Goal: Transaction & Acquisition: Purchase product/service

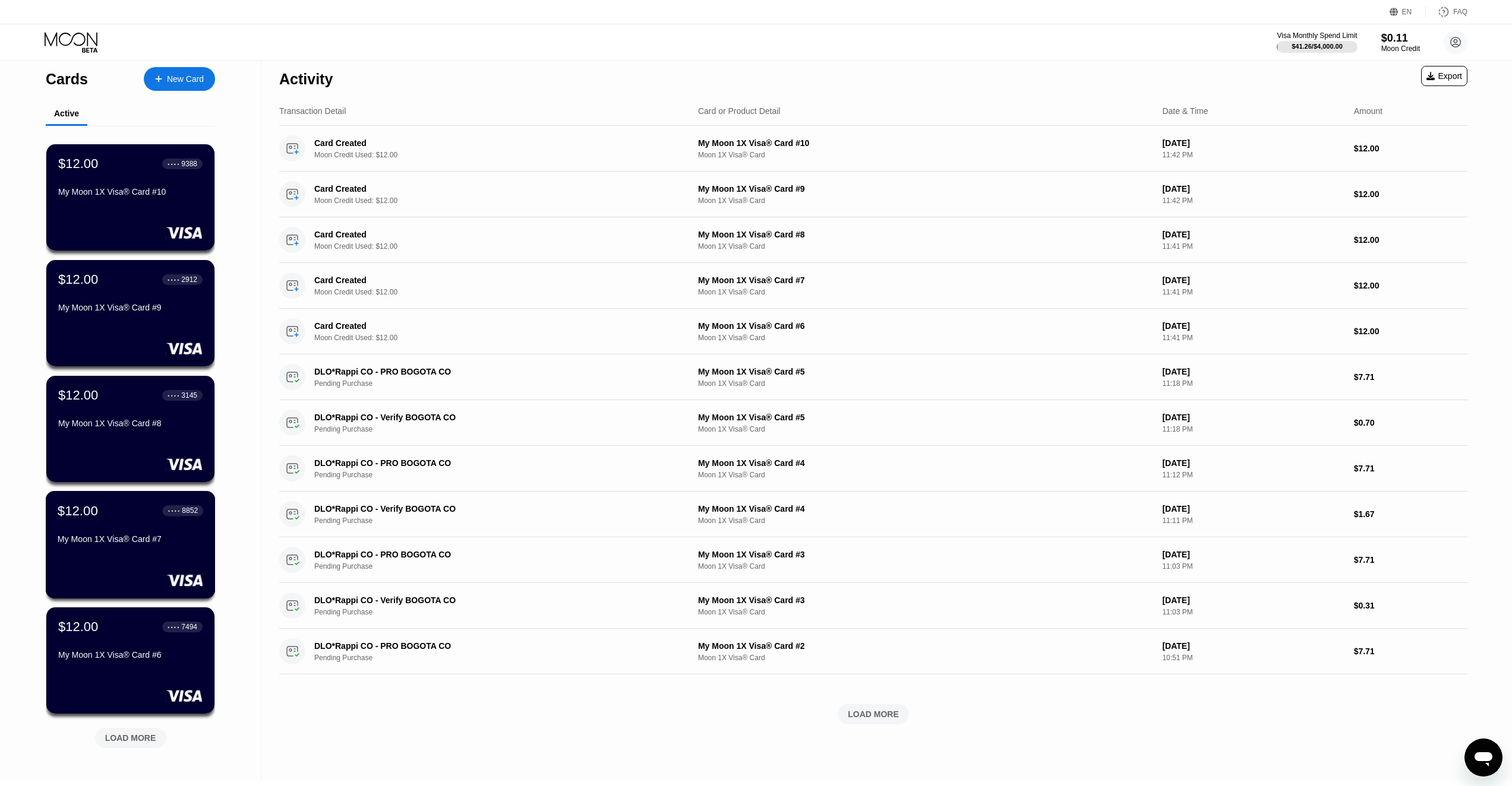
scroll to position [4, 0]
click at [152, 752] on div "$12.00 ● ● ● ● 9388 My Moon 1X Visa® Card #10 $12.00 ● ● ● ● 2912 My Moon 1X Vi…" at bounding box center [130, 447] width 169 height 640
click at [148, 743] on div "LOAD MORE" at bounding box center [130, 739] width 51 height 10
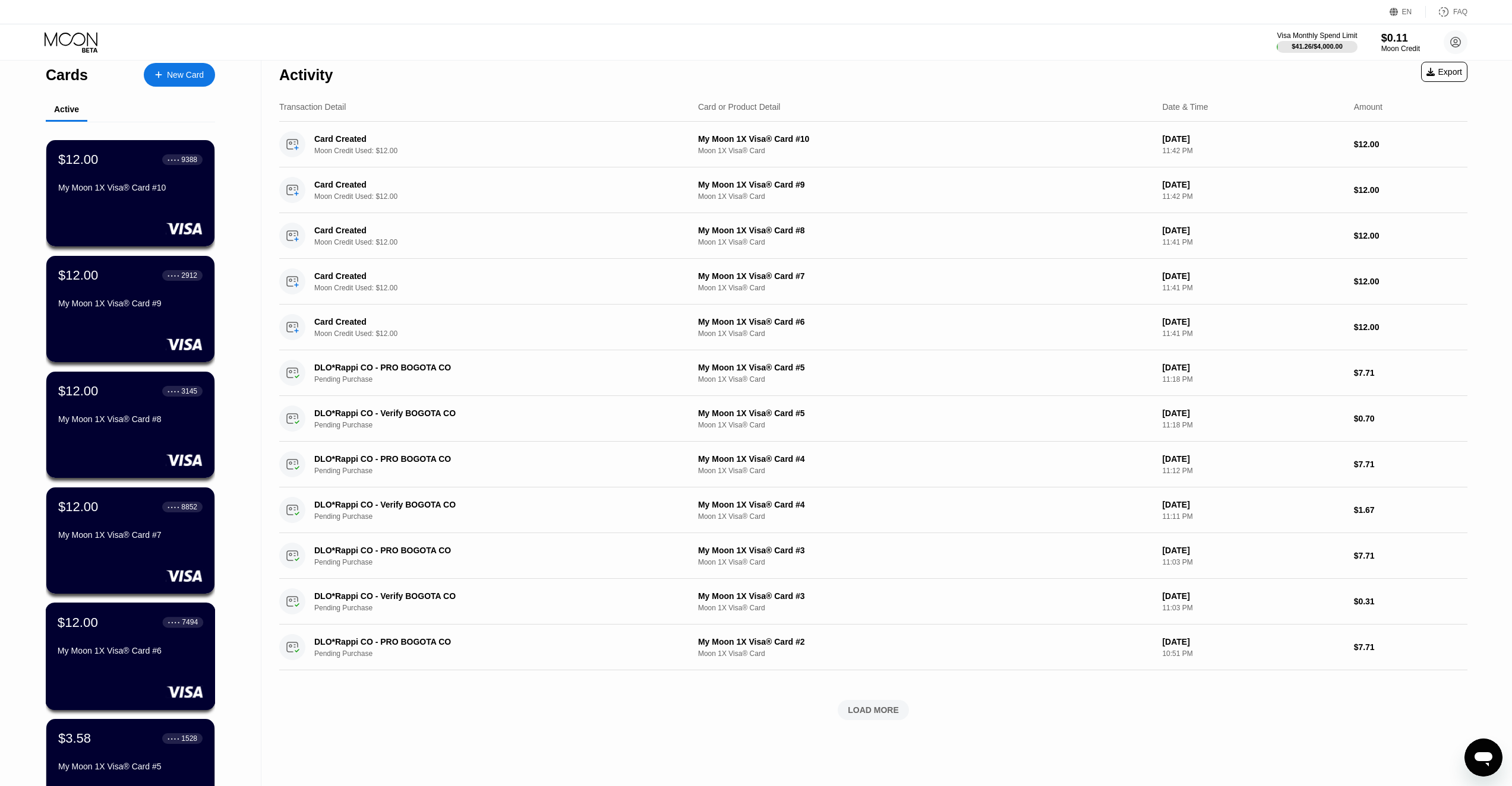
scroll to position [0, 0]
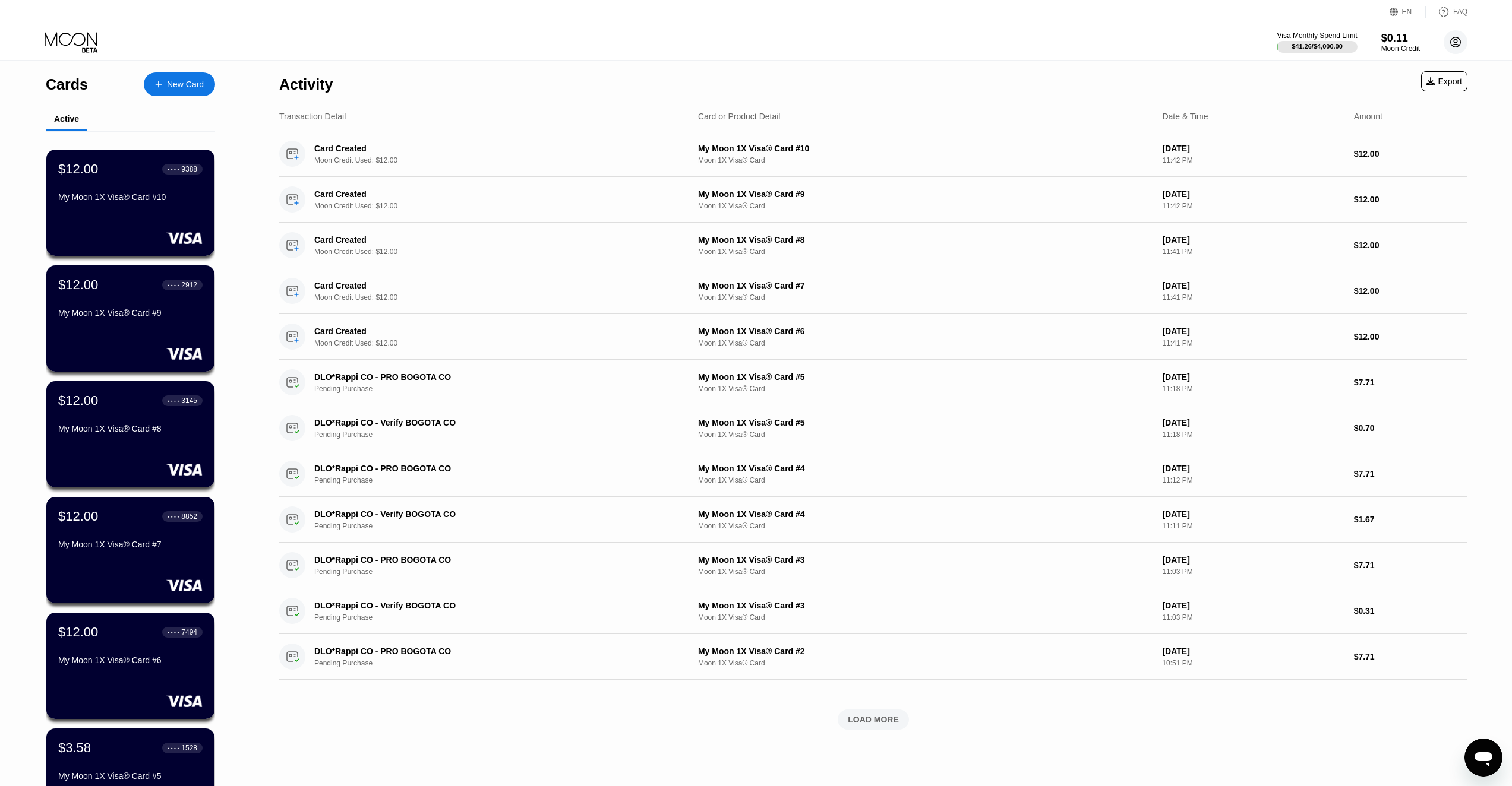
click at [1455, 40] on icon at bounding box center [1456, 42] width 6 height 6
click at [1392, 270] on div "Log out" at bounding box center [1380, 265] width 28 height 10
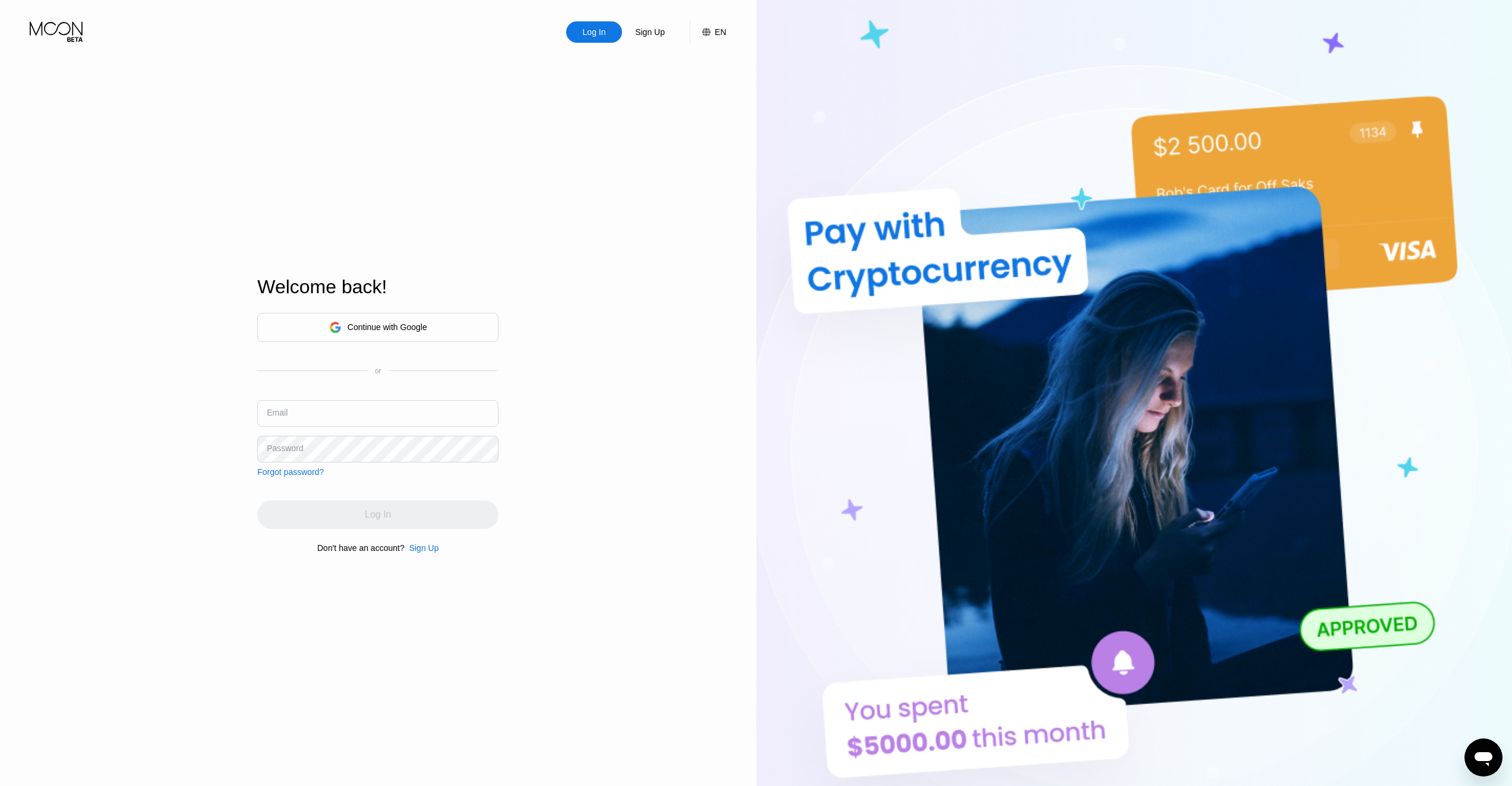
type input "[EMAIL_ADDRESS][DOMAIN_NAME]"
click at [424, 544] on div "Continue with Google or Email [EMAIL_ADDRESS][DOMAIN_NAME] Password Forgot pass…" at bounding box center [378, 433] width 241 height 241
click at [426, 553] on div "Sign Up" at bounding box center [424, 548] width 30 height 10
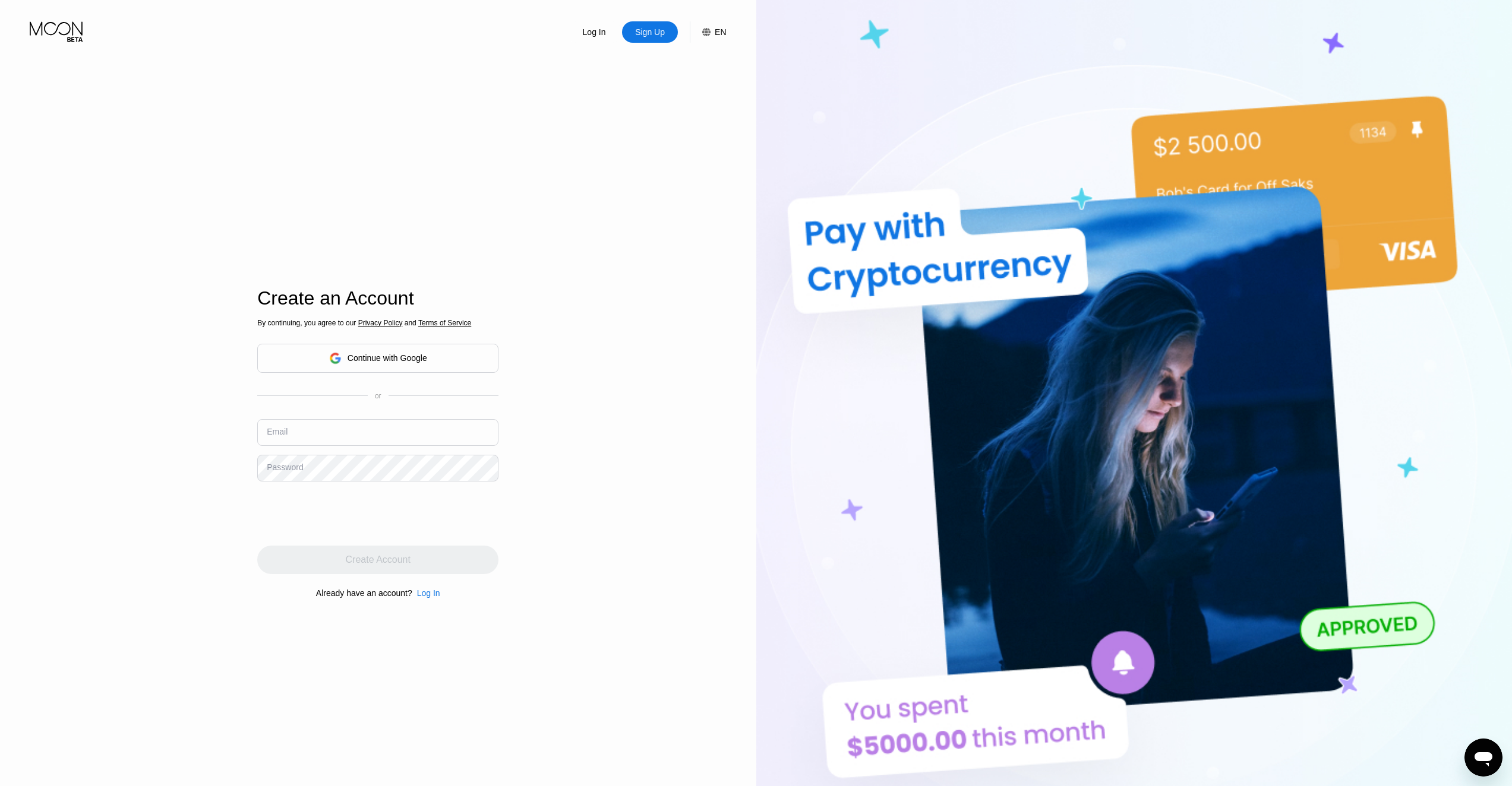
click at [334, 419] on div "By continuing, you agree to our Privacy Policy and Terms of Service Continue wi…" at bounding box center [378, 458] width 241 height 286
drag, startPoint x: 323, startPoint y: 440, endPoint x: 306, endPoint y: 438, distance: 17.1
click at [323, 440] on input "text" at bounding box center [378, 433] width 241 height 26
paste input "[EMAIL_ADDRESS][DOMAIN_NAME]"
click at [270, 441] on input "[EMAIL_ADDRESS][DOMAIN_NAME]" at bounding box center [378, 433] width 241 height 26
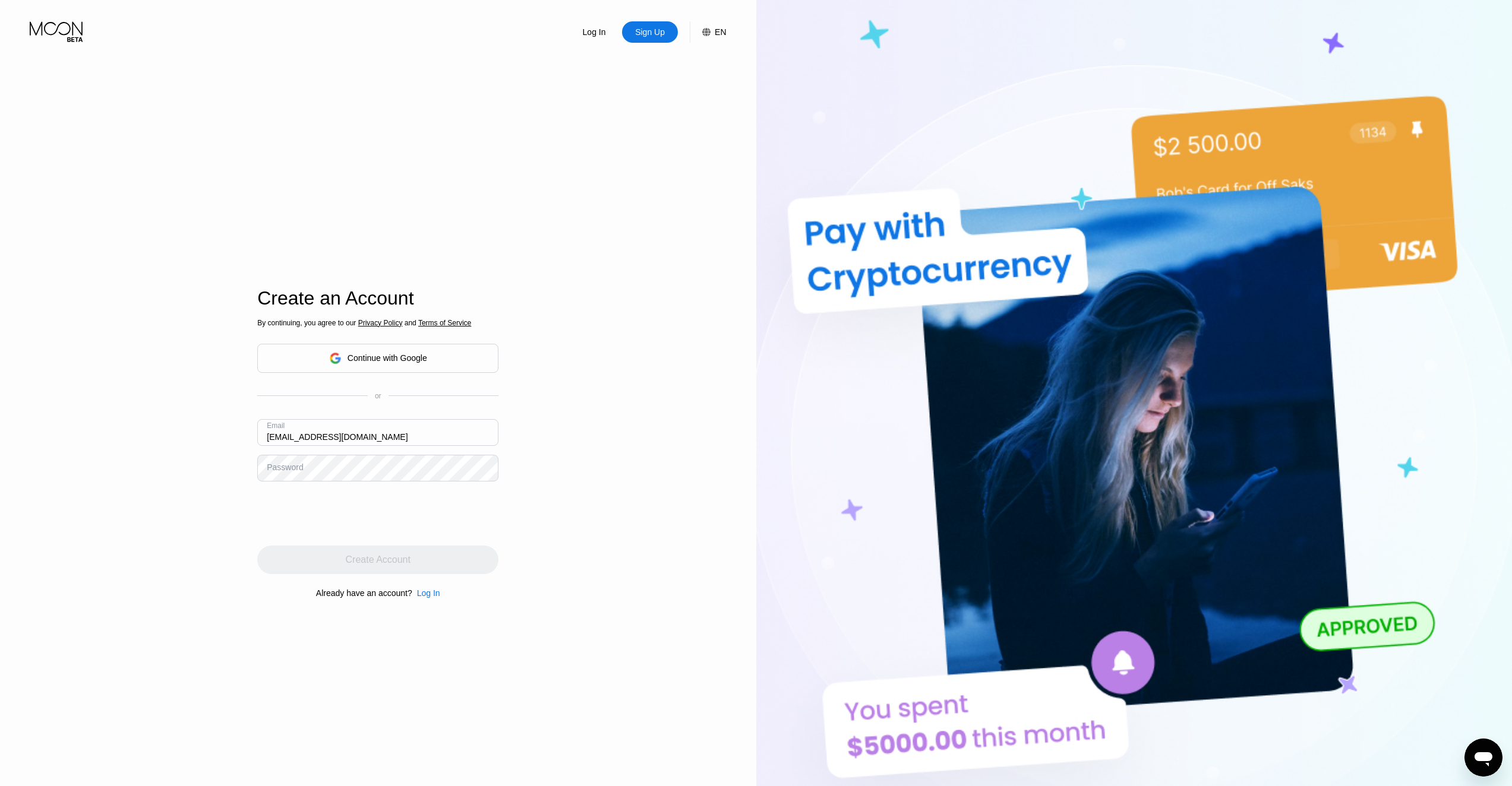
type input "[EMAIL_ADDRESS][DOMAIN_NAME]"
click at [362, 566] on div "Create Account" at bounding box center [378, 560] width 65 height 12
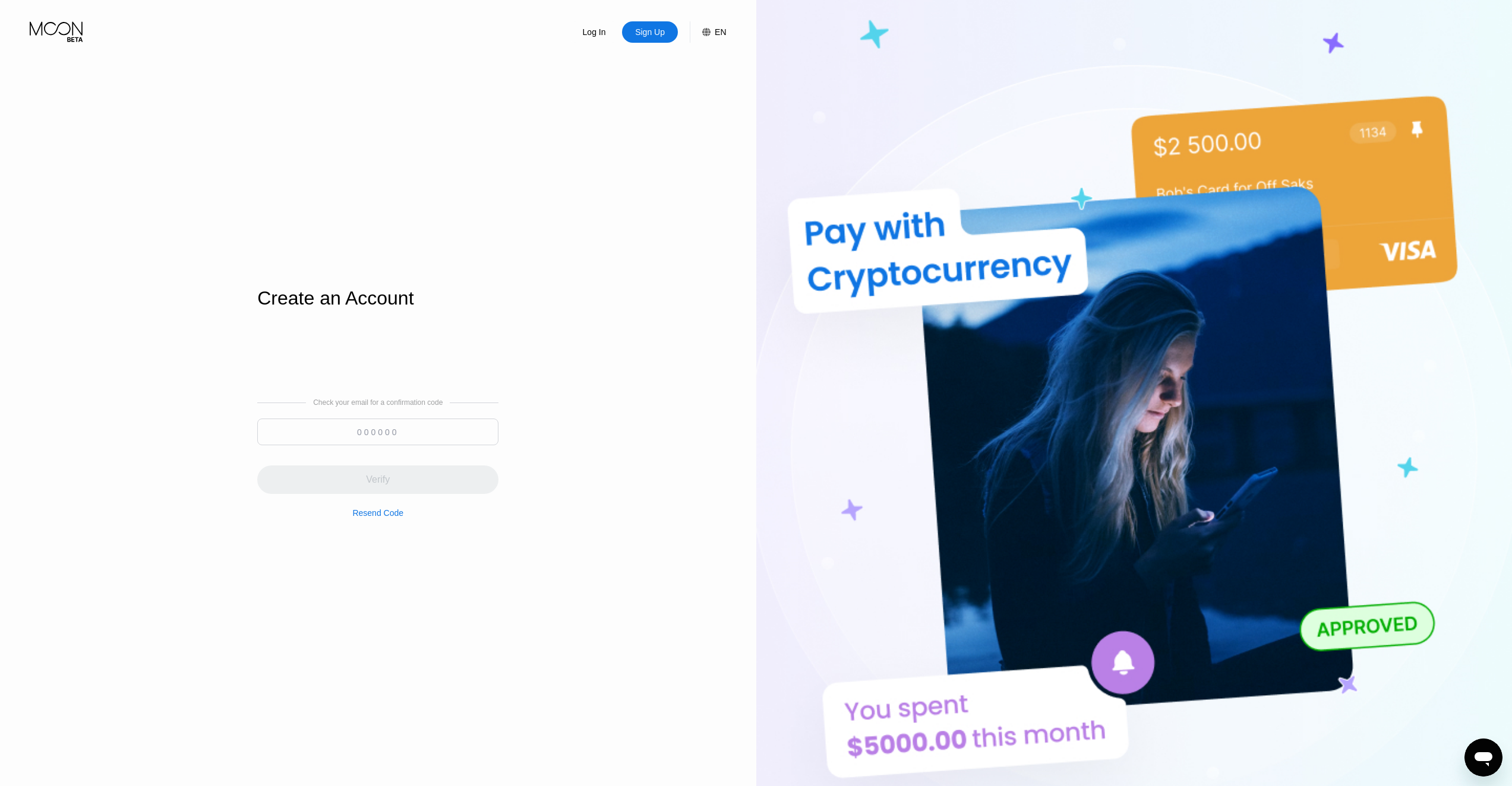
click at [404, 432] on input at bounding box center [378, 432] width 241 height 26
paste input "182748"
type input "182748"
click at [397, 483] on div "Verify" at bounding box center [378, 479] width 241 height 29
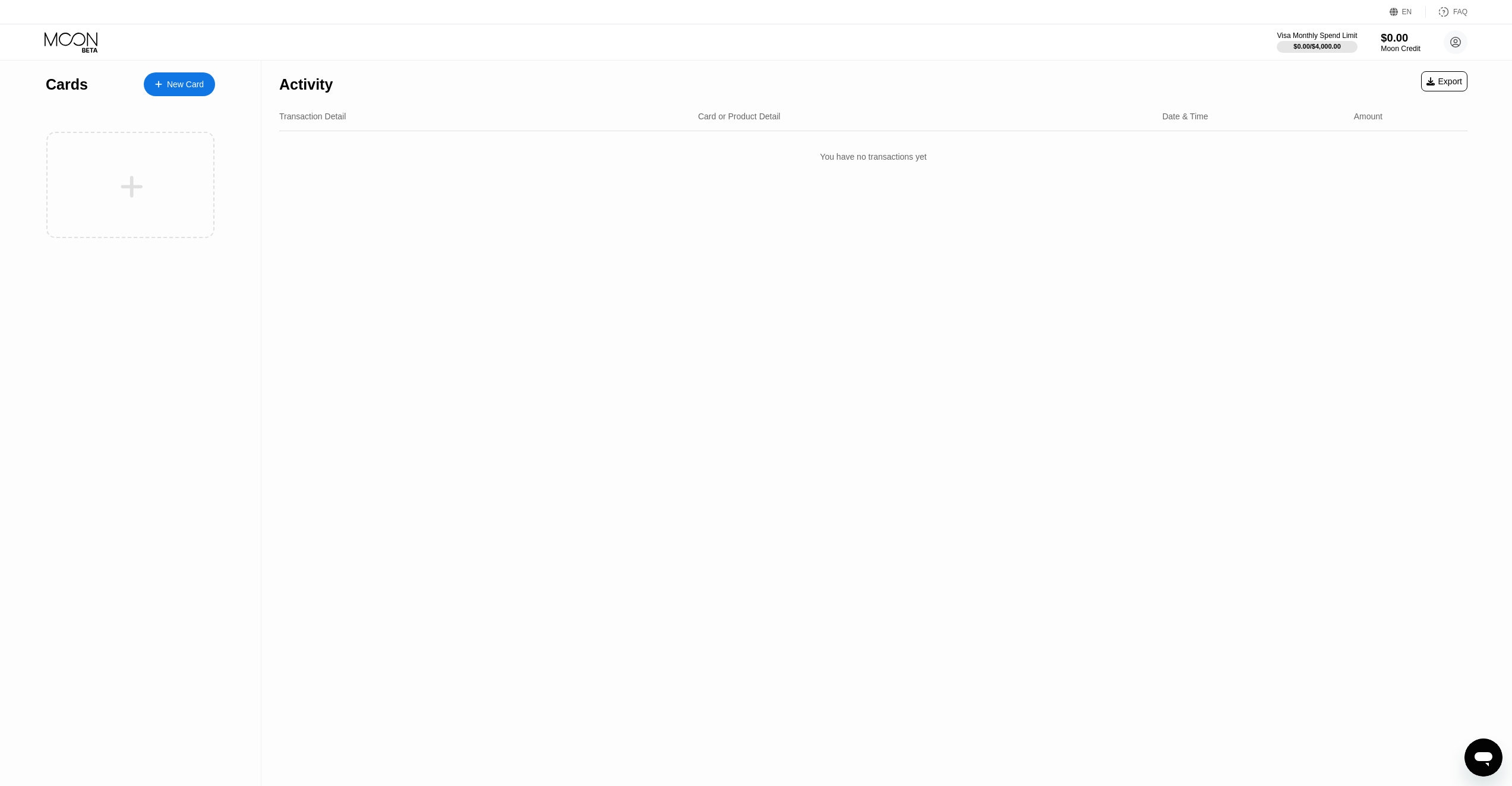
click at [1392, 42] on div "$0.00" at bounding box center [1400, 38] width 40 height 13
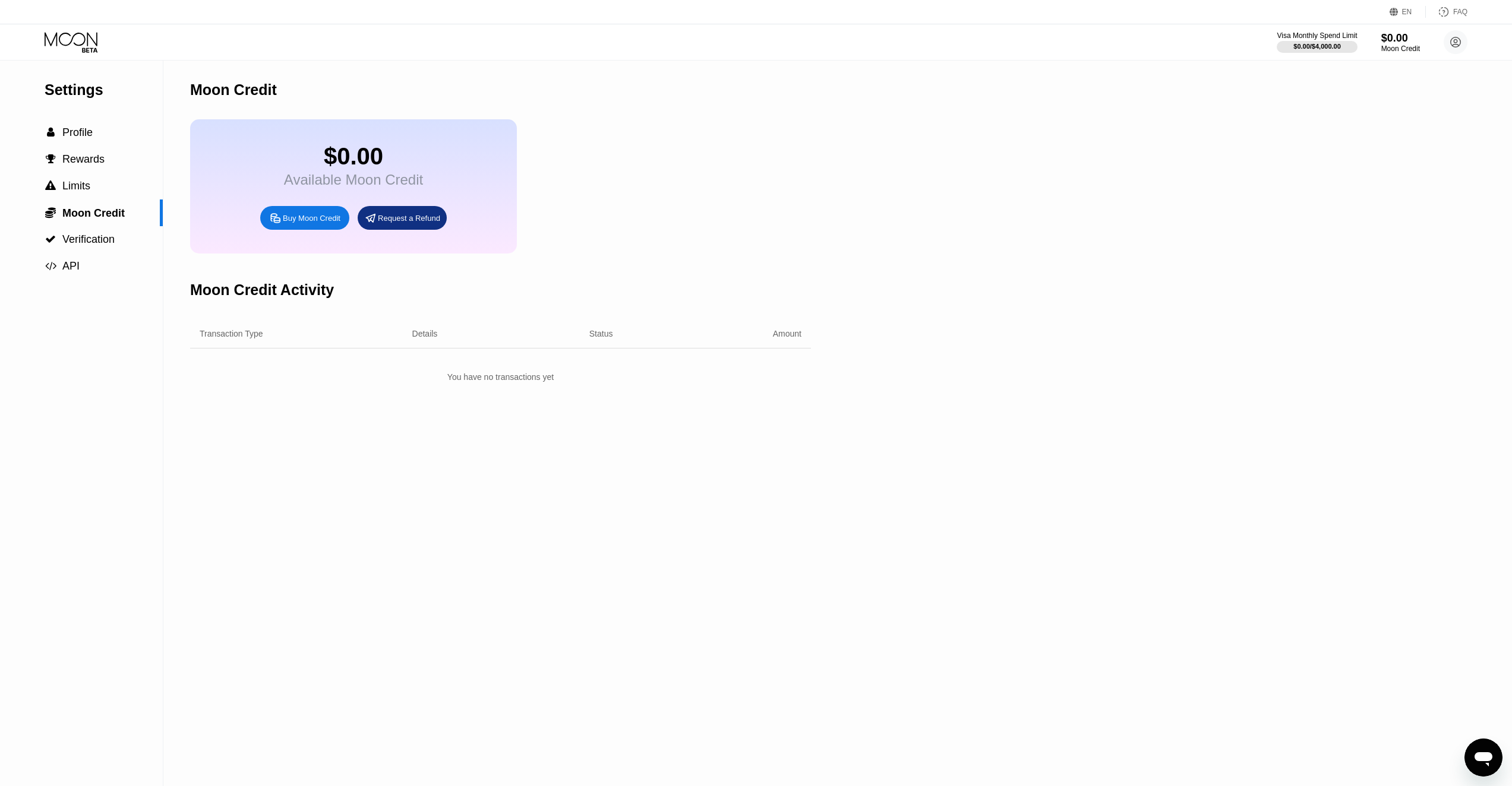
click at [344, 230] on div "Buy Moon Credit" at bounding box center [305, 218] width 89 height 24
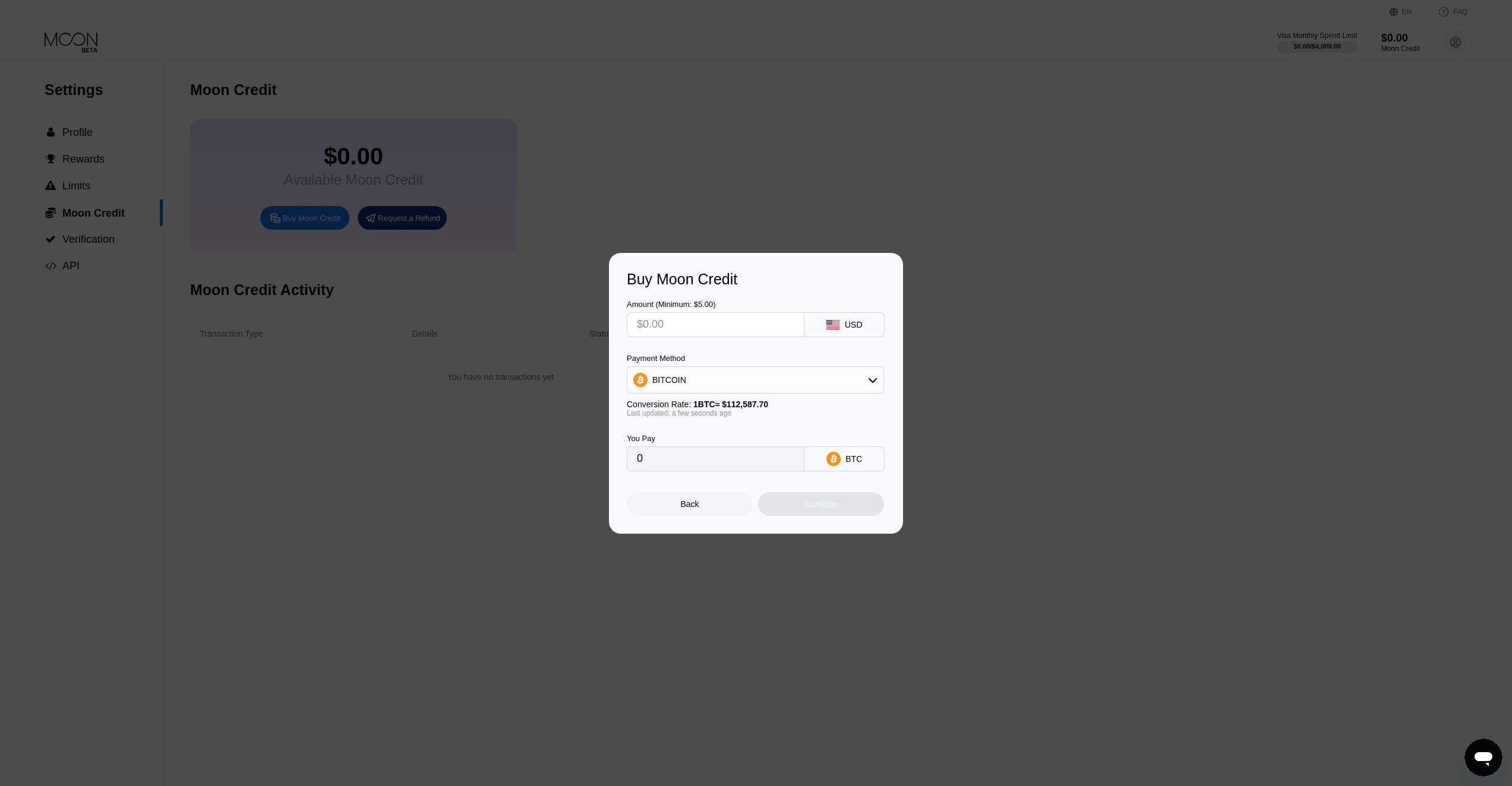
click at [728, 323] on input "text" at bounding box center [716, 325] width 158 height 24
type input "$1"
type input "0.00000889"
type input "$13"
type input "0.00011547"
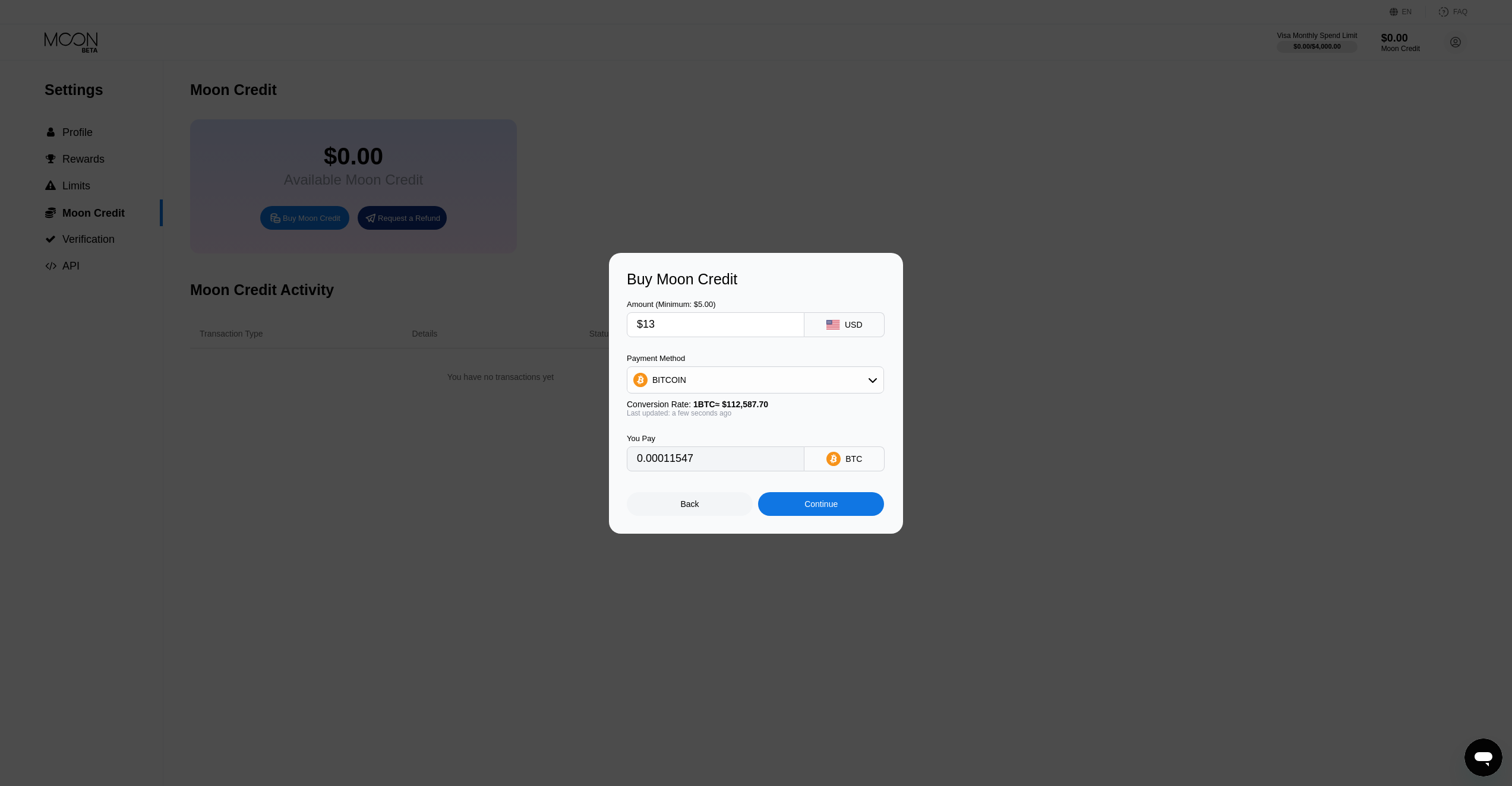
type input "$135"
type input "0.00119907"
type input "$135"
click at [721, 380] on div "BITCOIN" at bounding box center [755, 380] width 256 height 24
click at [698, 444] on span "USDT on TRON" at bounding box center [685, 439] width 60 height 10
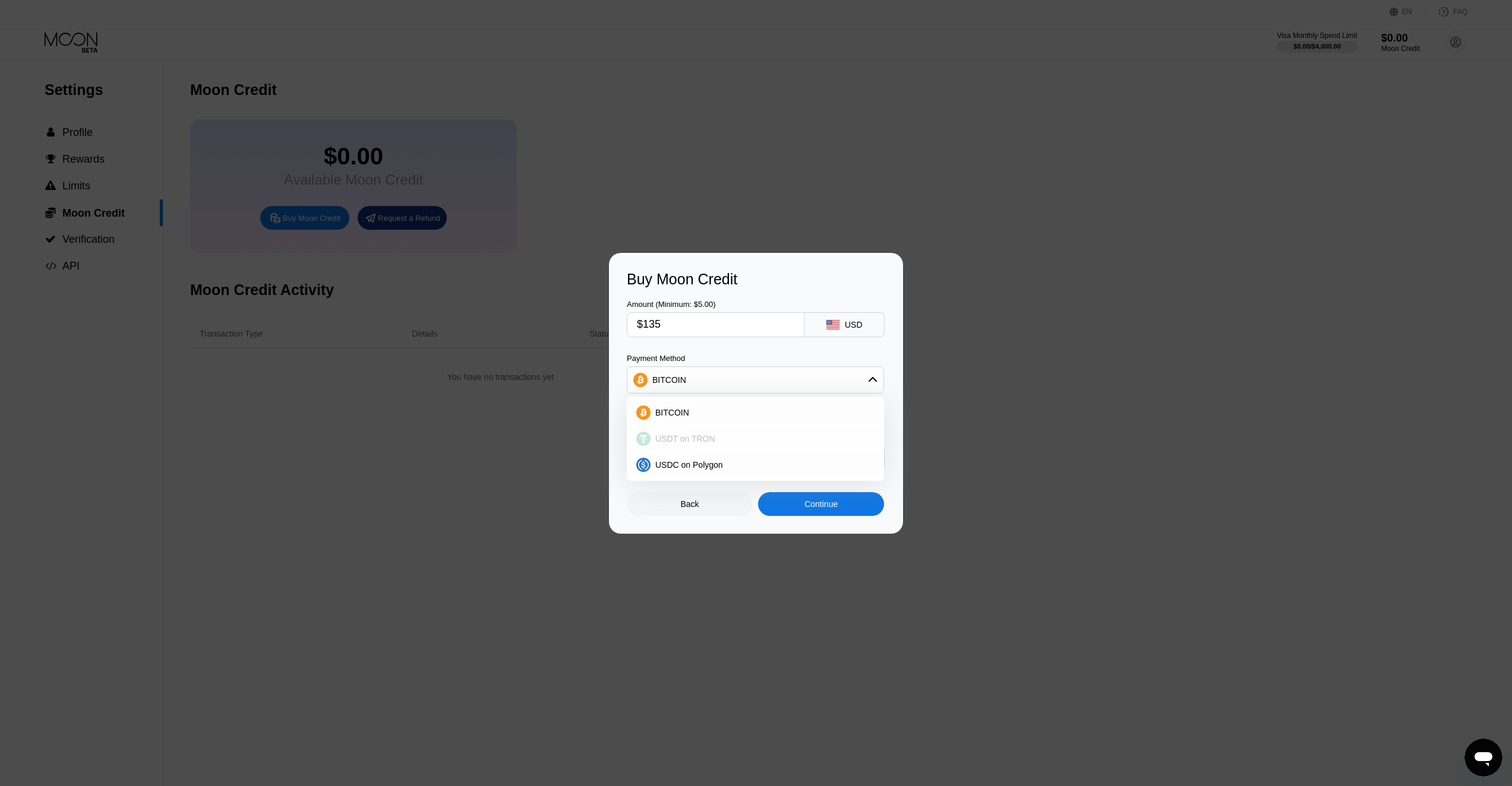
type input "136.36"
click at [809, 516] on div "Continue" at bounding box center [820, 504] width 126 height 24
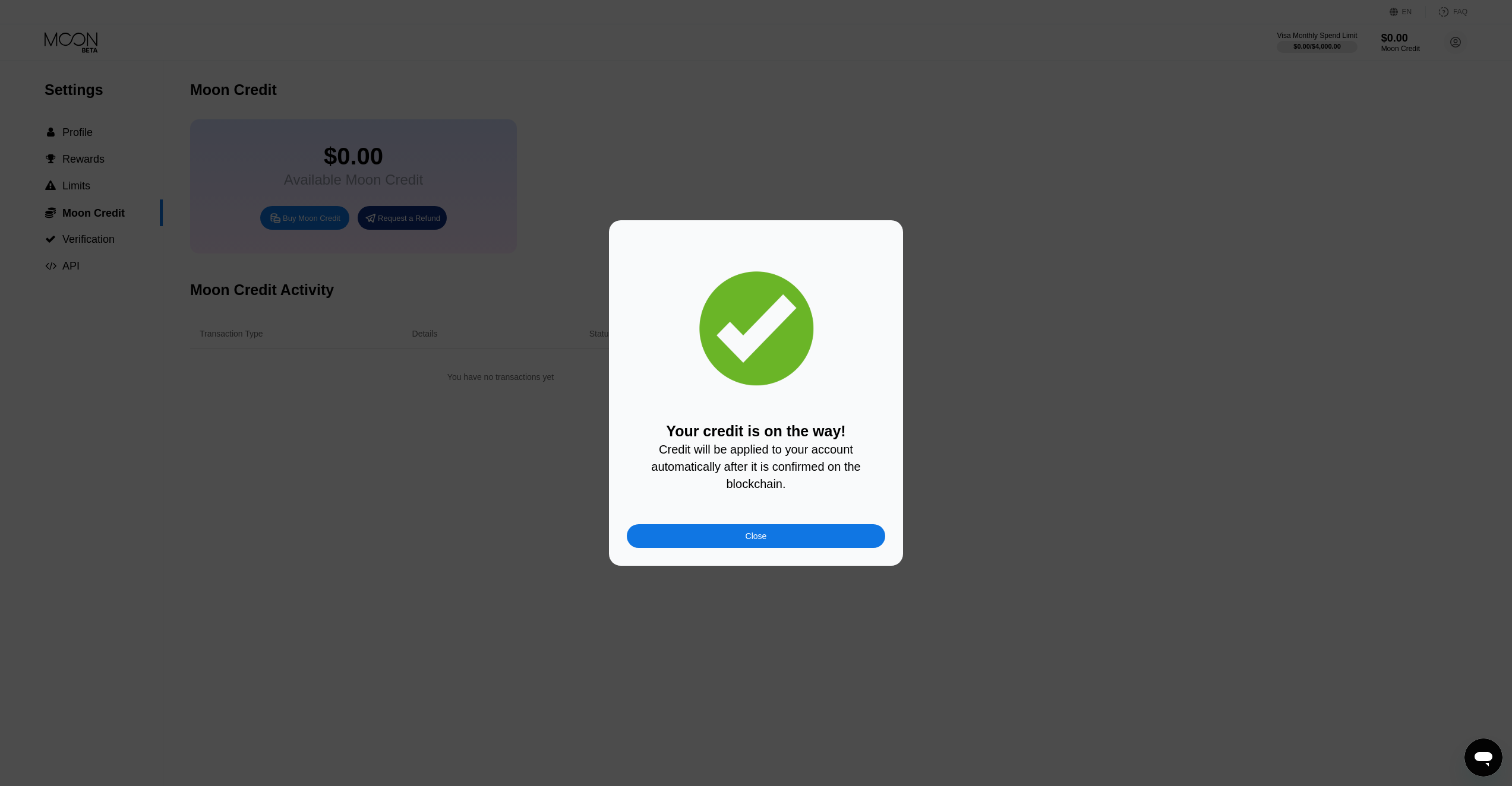
click at [735, 542] on div "Close" at bounding box center [756, 536] width 259 height 24
